Goal: Task Accomplishment & Management: Use online tool/utility

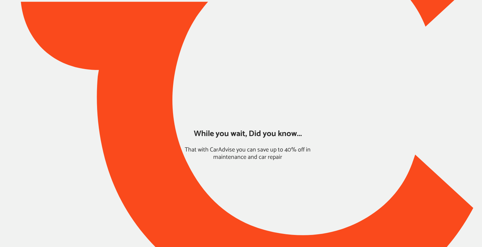
type input "*****"
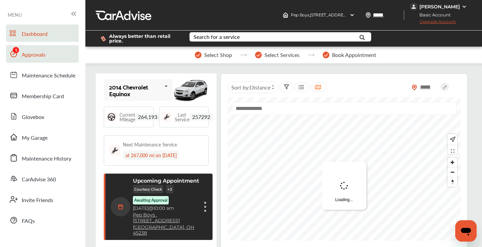
click at [44, 52] on span "Approvals" at bounding box center [34, 55] width 24 height 9
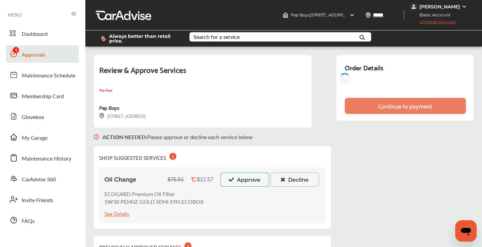
click at [242, 181] on button "Approve" at bounding box center [245, 180] width 49 height 14
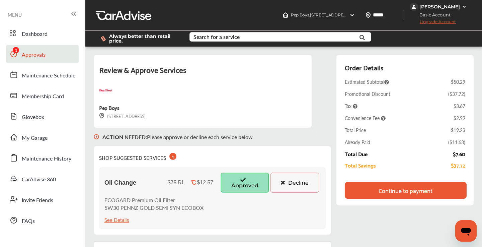
click at [387, 189] on div "Continue to payment" at bounding box center [406, 190] width 54 height 7
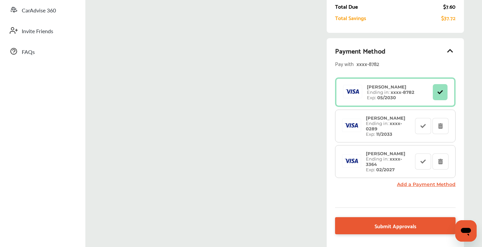
scroll to position [170, 0]
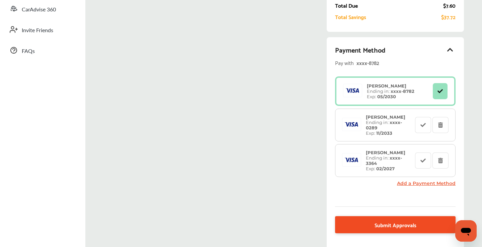
click at [368, 223] on link "Submit Approvals" at bounding box center [395, 224] width 121 height 17
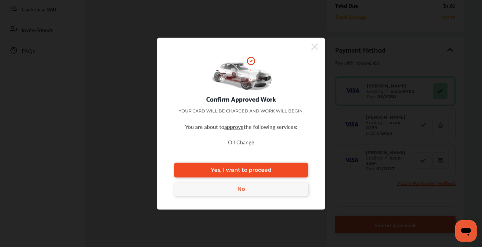
click at [274, 167] on link "Yes, I want to proceed" at bounding box center [241, 169] width 134 height 15
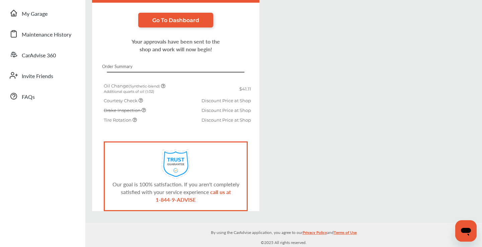
scroll to position [123, 0]
